Goal: Find specific page/section: Find specific page/section

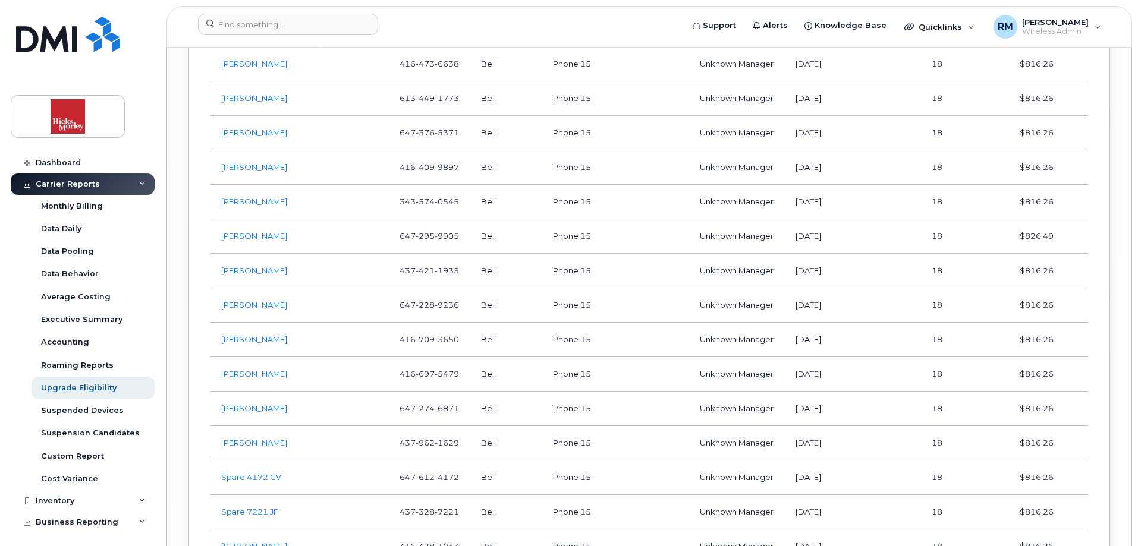
scroll to position [7026, 0]
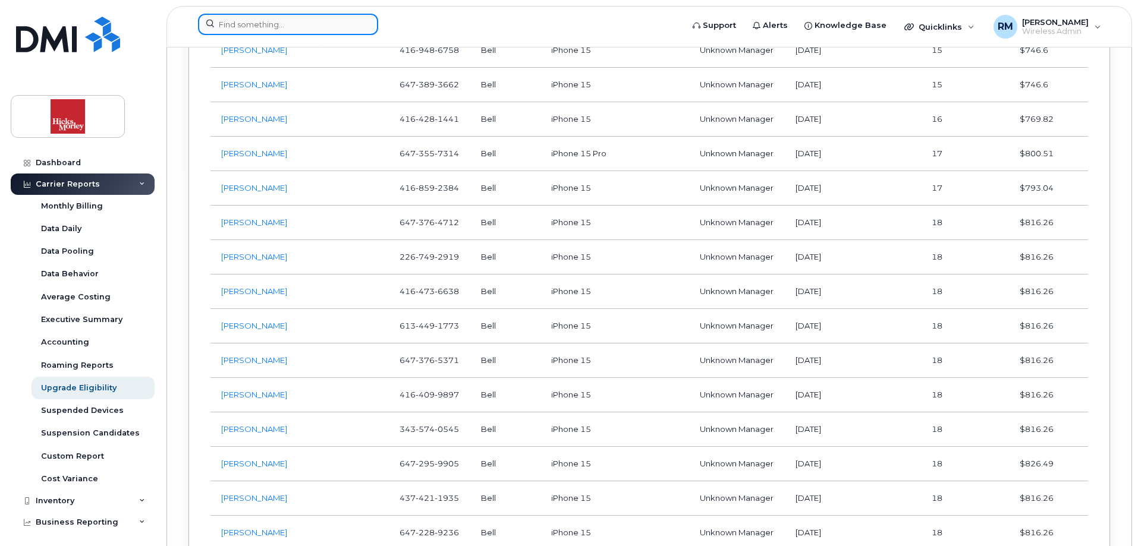
click at [269, 27] on input at bounding box center [288, 24] width 180 height 21
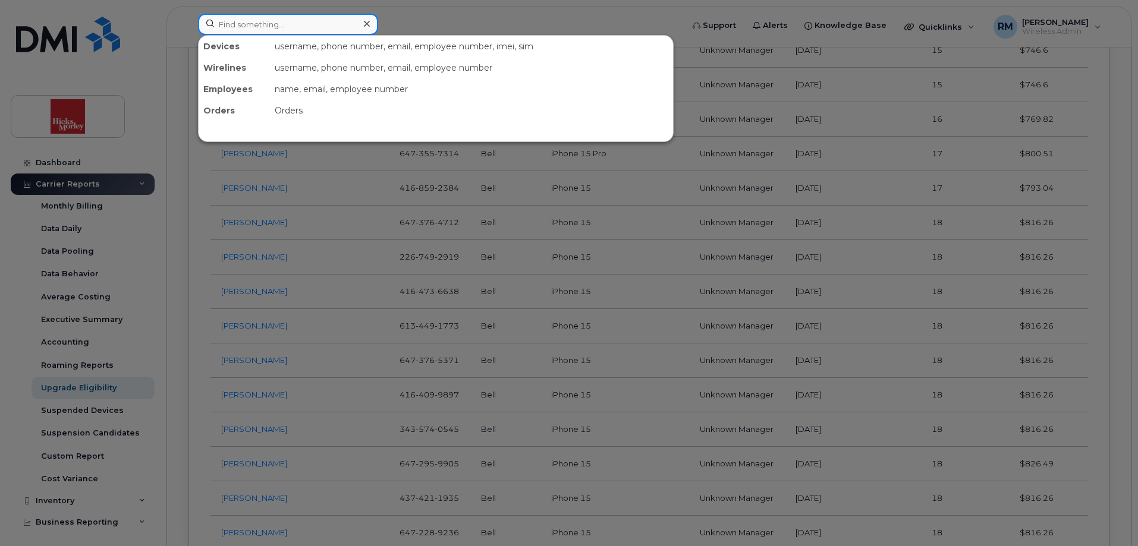
paste input "4164766773"
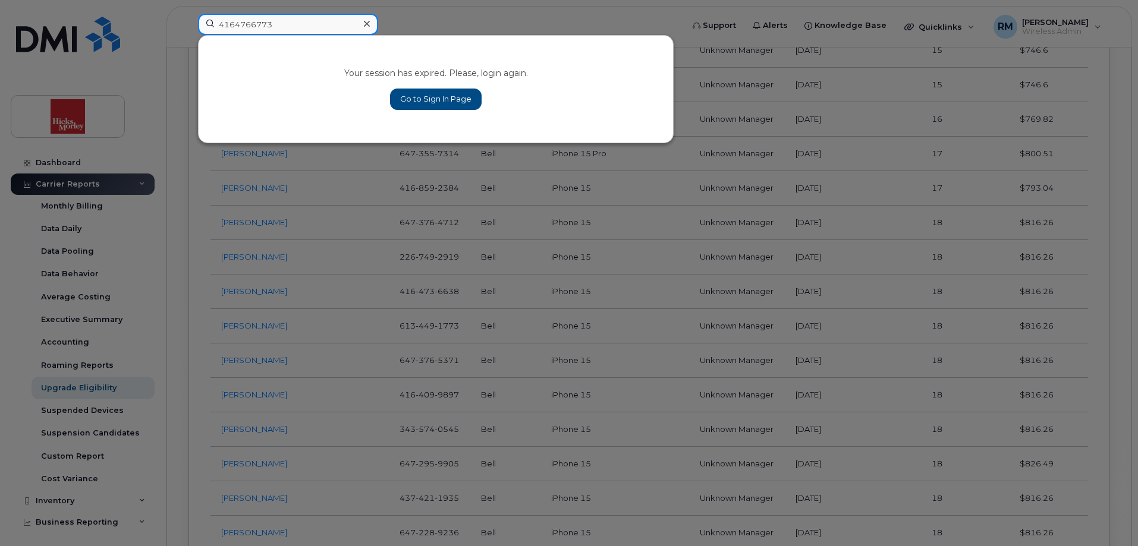
type input "4164766773"
click at [418, 98] on link "Go to Sign In Page" at bounding box center [436, 99] width 92 height 21
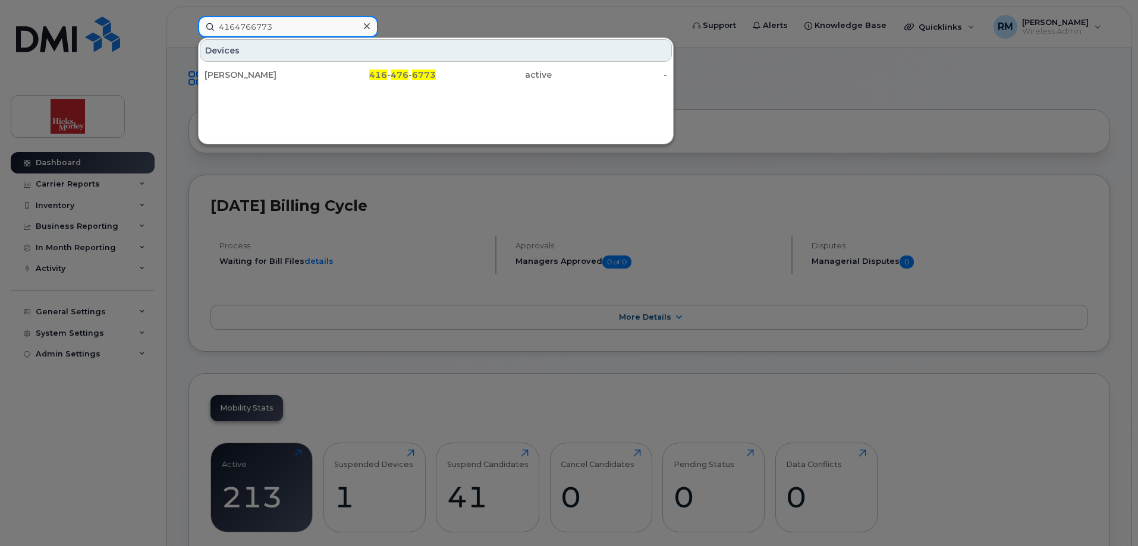
drag, startPoint x: 276, startPoint y: 26, endPoint x: 133, endPoint y: 21, distance: 143.4
click at [188, 21] on div "4164766773 Devices Diane Harbin 416 - 476 - 6773 active -" at bounding box center [436, 26] width 496 height 21
paste input "6476159487"
drag, startPoint x: 206, startPoint y: 24, endPoint x: 161, endPoint y: 24, distance: 45.2
click at [188, 24] on div "6476159487 Devices Sara Tinteri 647 - 615 - 9487 active -" at bounding box center [436, 26] width 496 height 21
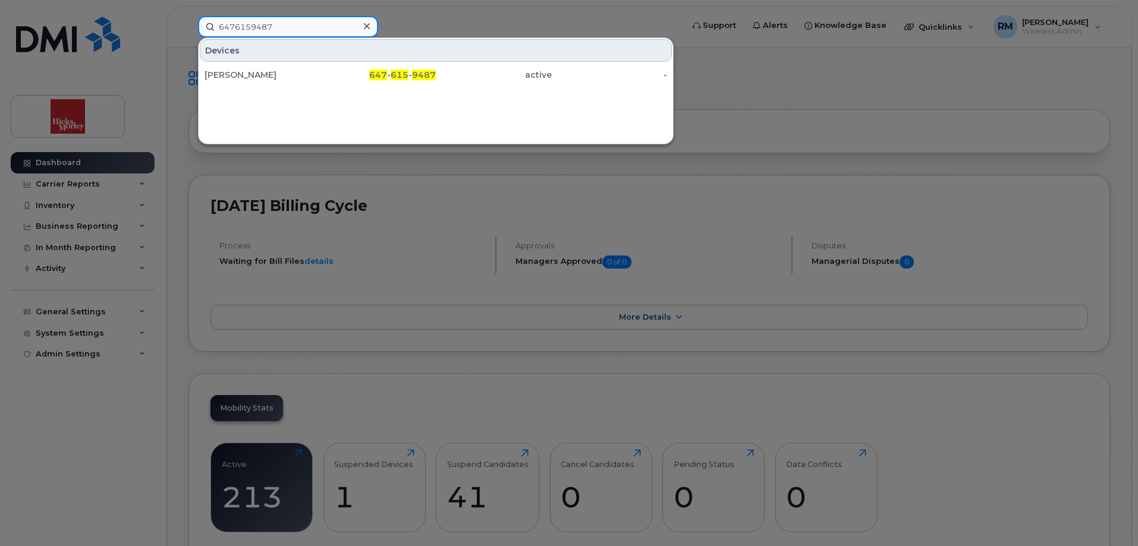
paste input "4374191063"
drag, startPoint x: 281, startPoint y: 29, endPoint x: 146, endPoint y: 32, distance: 134.4
click at [188, 32] on div "4374191063 Devices Spare TRG 1063 437 - 419 - 1063 active -" at bounding box center [436, 26] width 496 height 21
paste input "165687408"
drag, startPoint x: 282, startPoint y: 27, endPoint x: 139, endPoint y: 14, distance: 143.3
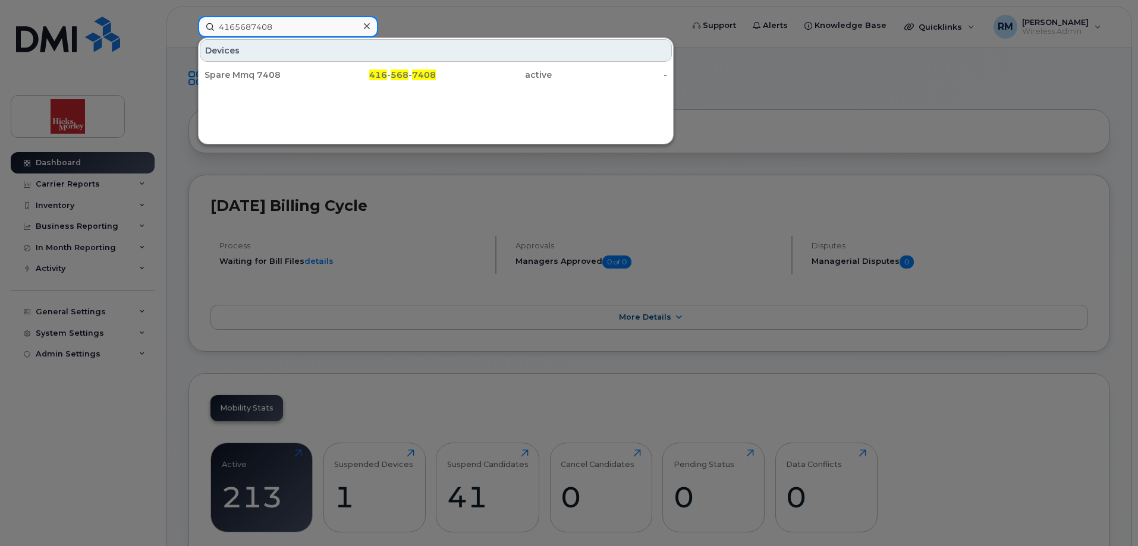
click at [188, 16] on div "4165687408 Devices Spare Mmq 7408 416 - 568 - 7408 active -" at bounding box center [436, 26] width 496 height 21
paste input "262799"
drag, startPoint x: 242, startPoint y: 26, endPoint x: 55, endPoint y: 25, distance: 186.7
click at [188, 25] on div "4162627998 Devices Spare Pmh 7998 416 - 262 - 7998 active -" at bounding box center [436, 26] width 496 height 21
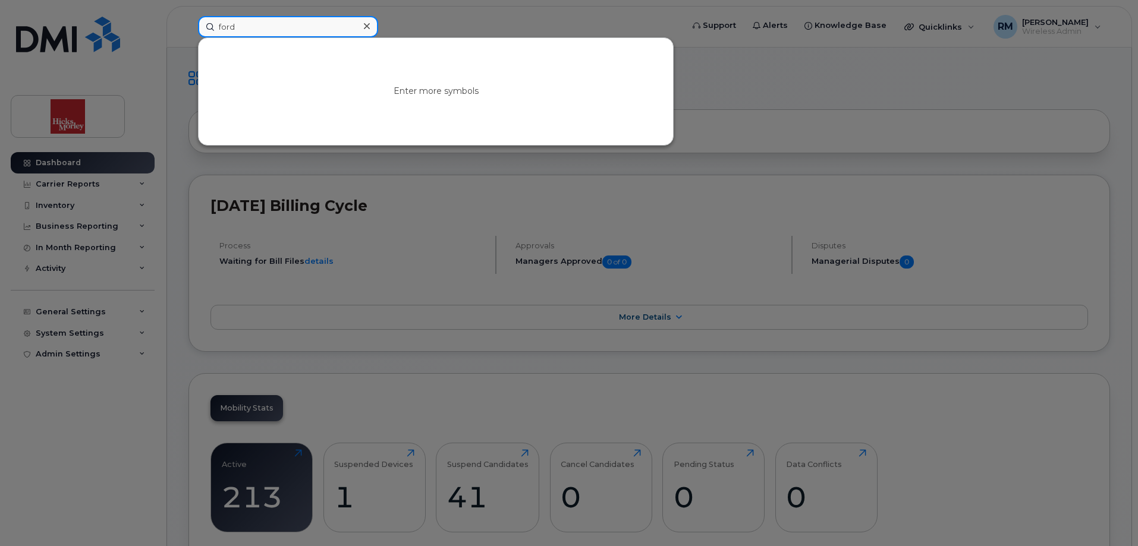
type input "ford"
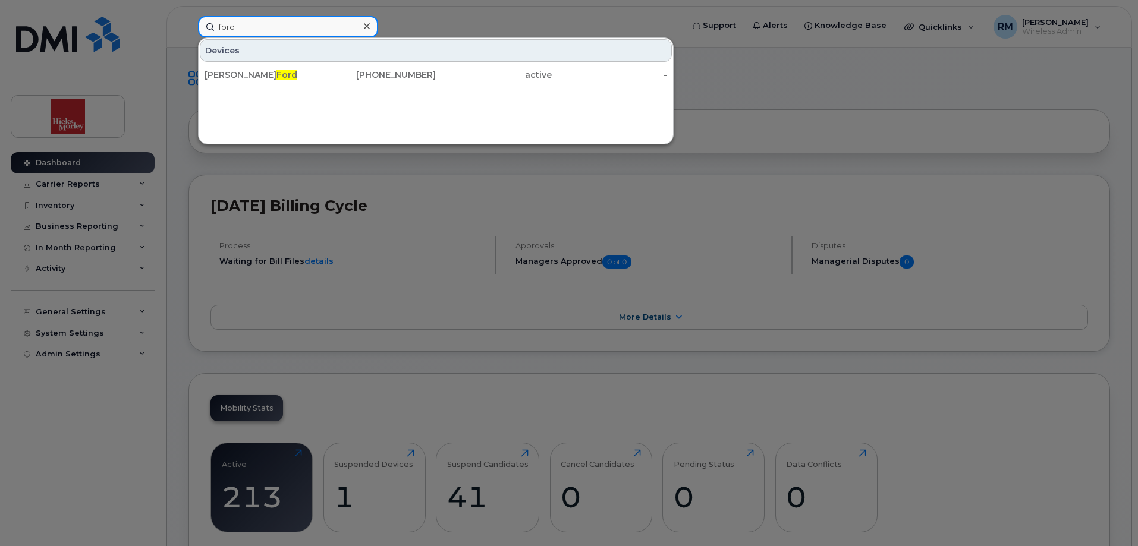
drag, startPoint x: 271, startPoint y: 28, endPoint x: 142, endPoint y: 19, distance: 129.9
click at [188, 19] on div "ford Devices Katherine Ford 416-428-1441 active -" at bounding box center [436, 26] width 496 height 21
paste input
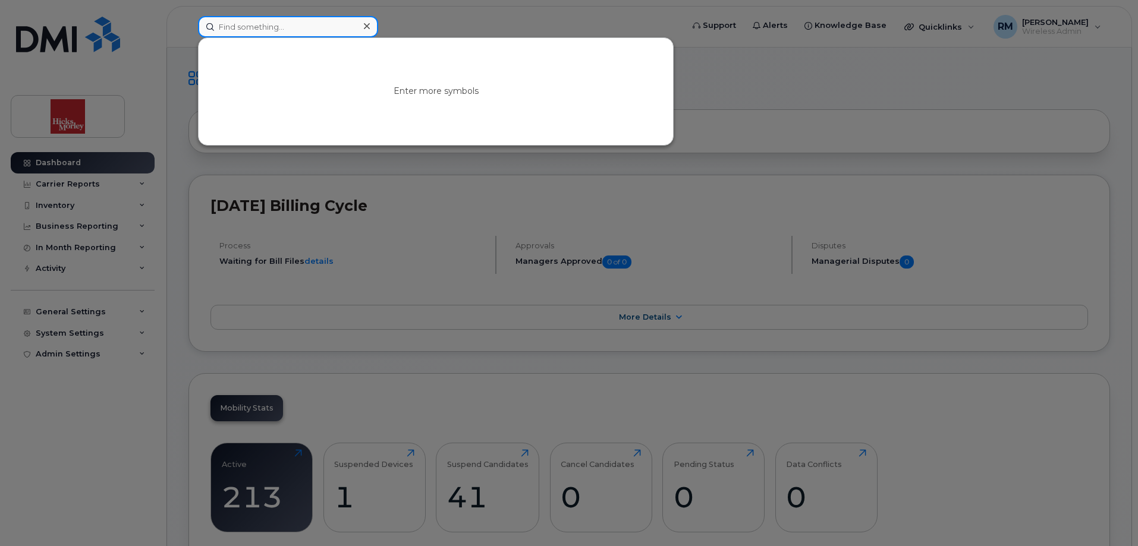
paste input
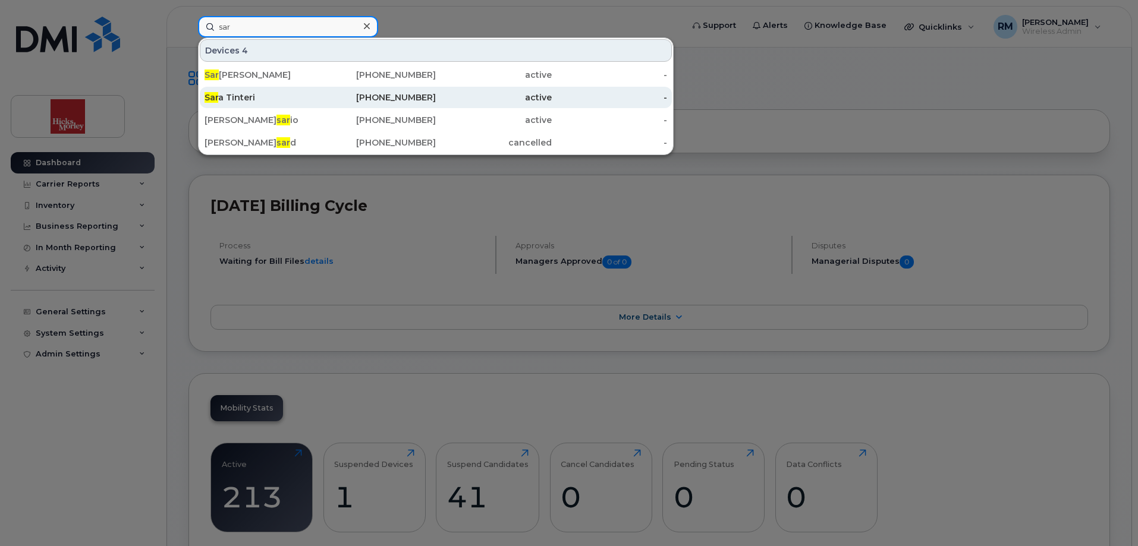
type input "sar"
click at [241, 95] on div "Sar a Tinteri" at bounding box center [263, 98] width 116 height 12
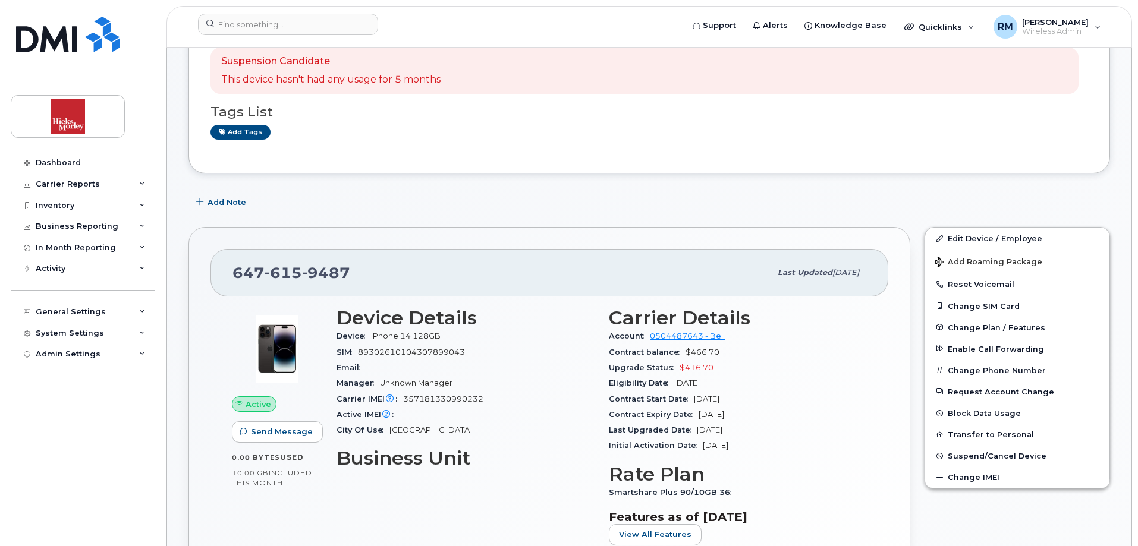
scroll to position [119, 0]
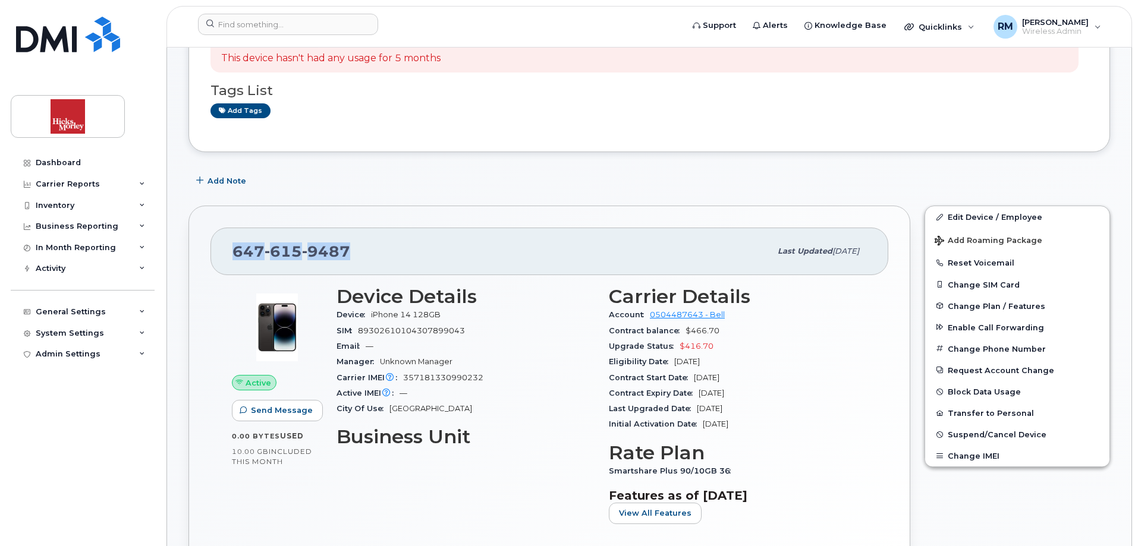
drag, startPoint x: 347, startPoint y: 249, endPoint x: 236, endPoint y: 244, distance: 110.7
click at [236, 244] on span "647 615 9487" at bounding box center [291, 252] width 118 height 18
copy span "647 615 9487"
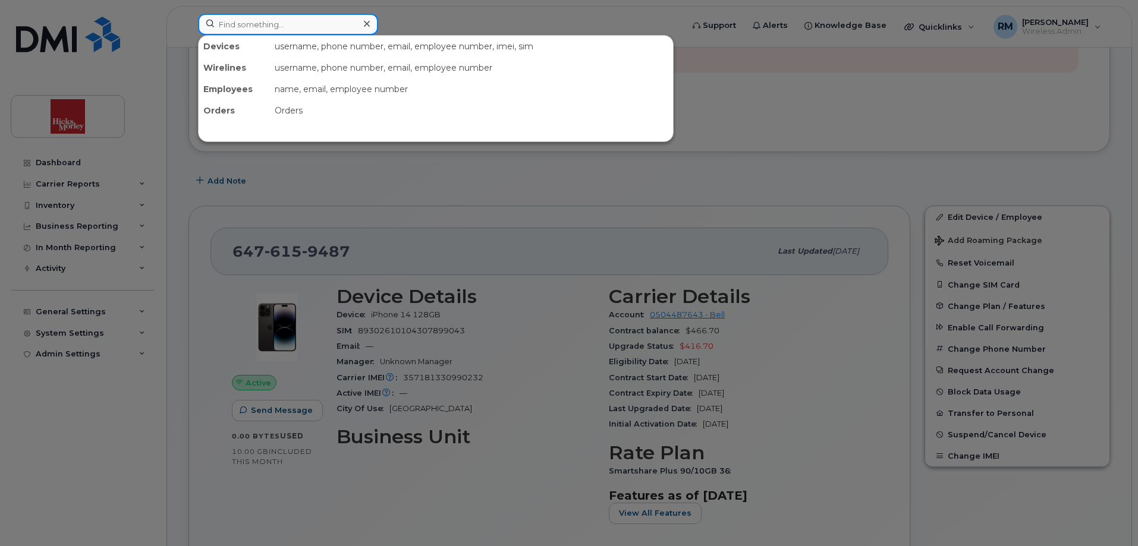
click at [236, 24] on input at bounding box center [288, 24] width 180 height 21
paste input "6476159487"
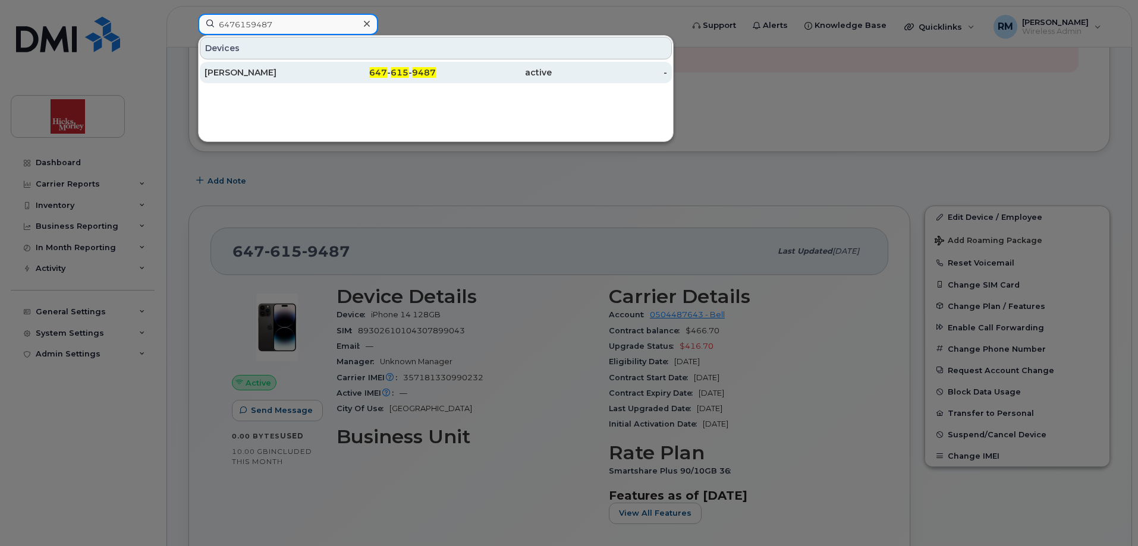
type input "6476159487"
click at [238, 72] on div "[PERSON_NAME]" at bounding box center [263, 73] width 116 height 12
